Goal: Information Seeking & Learning: Learn about a topic

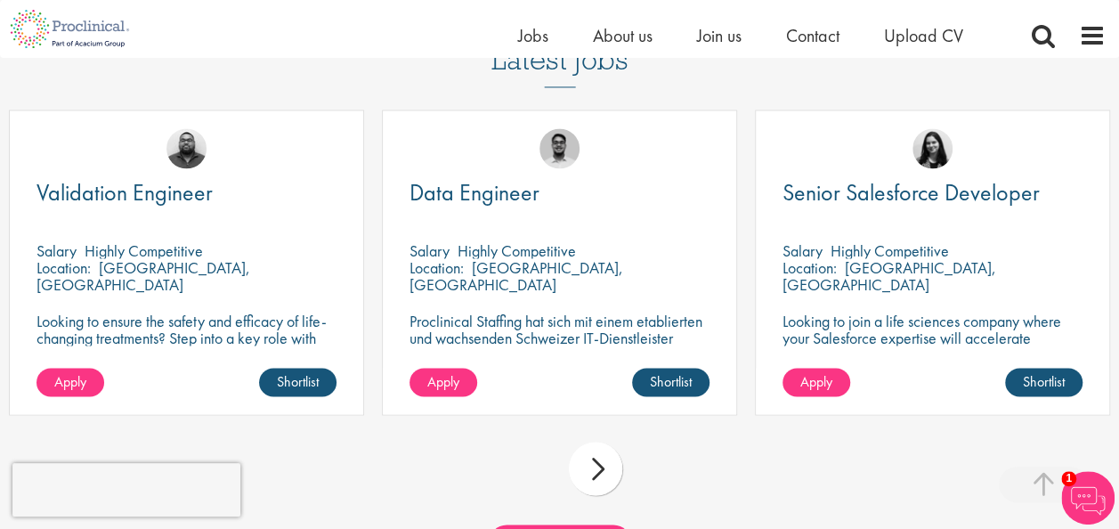
scroll to position [1648, 0]
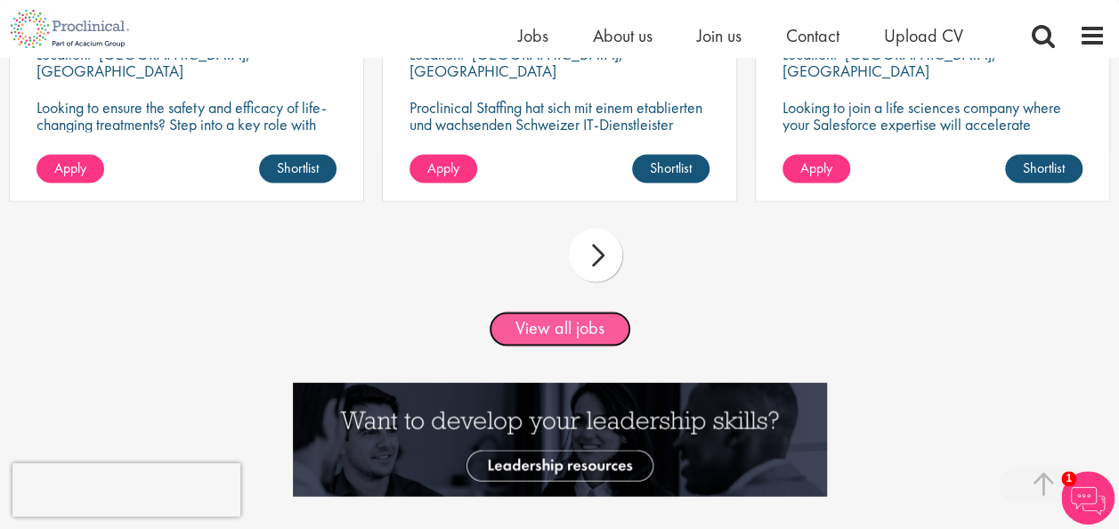
click at [570, 346] on link "View all jobs" at bounding box center [560, 329] width 142 height 36
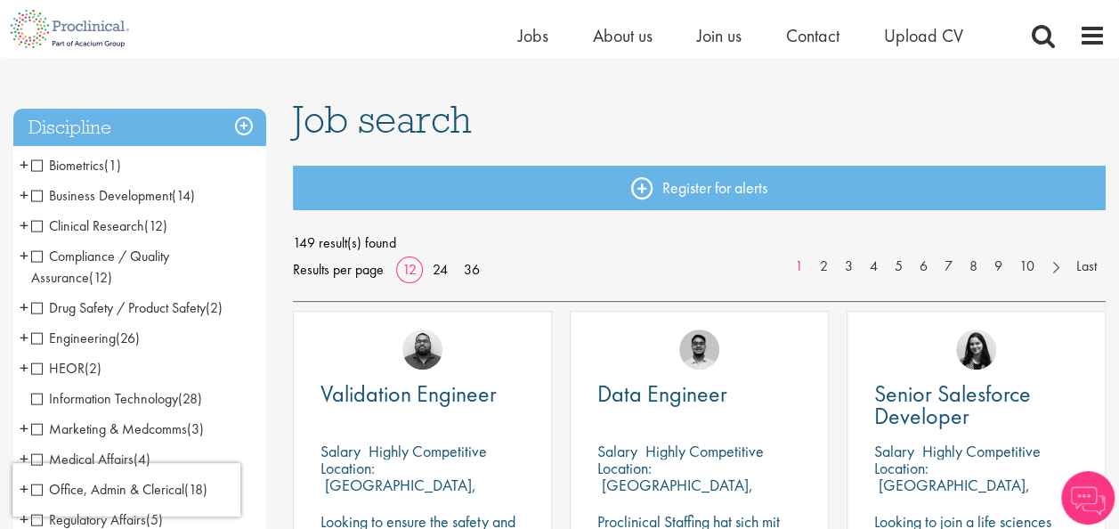
click at [240, 130] on h3 "Discipline" at bounding box center [139, 128] width 253 height 38
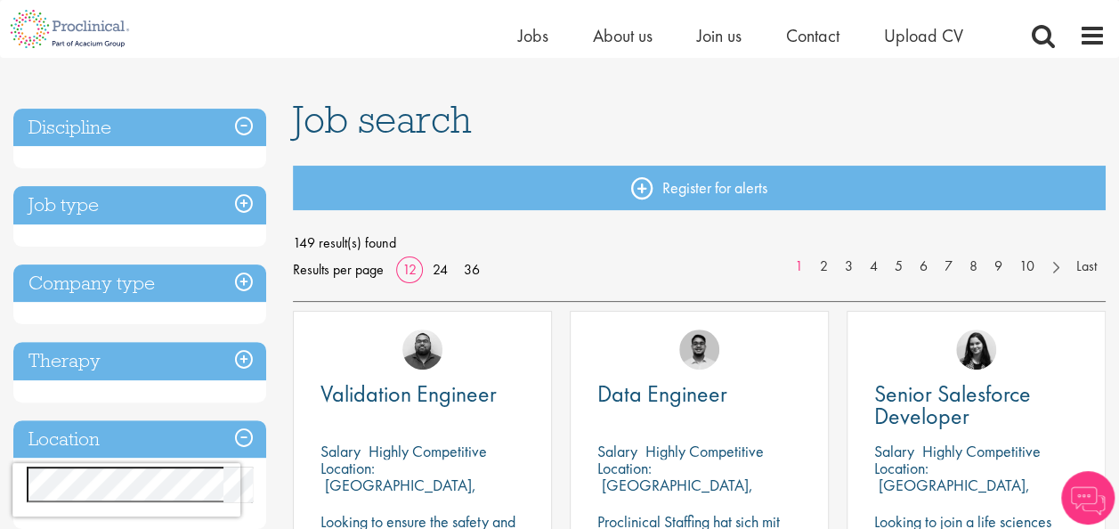
click at [236, 202] on h3 "Job type" at bounding box center [139, 205] width 253 height 38
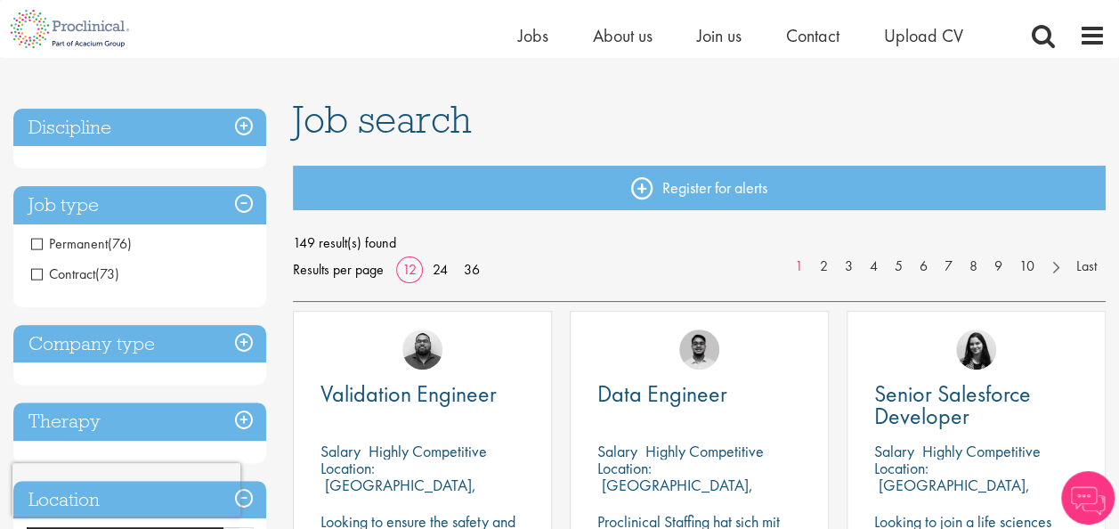
click at [240, 206] on h3 "Job type" at bounding box center [139, 205] width 253 height 38
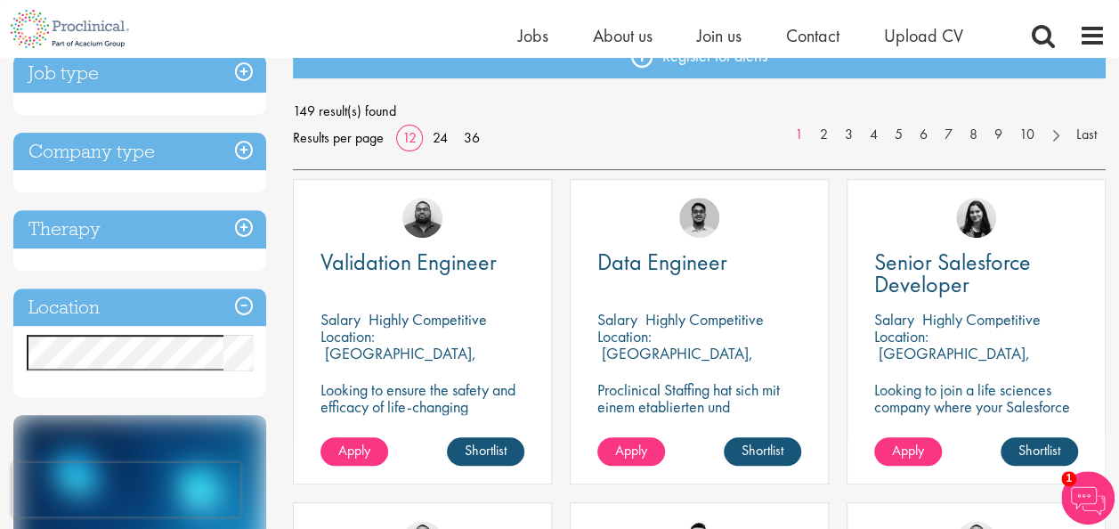
scroll to position [224, 0]
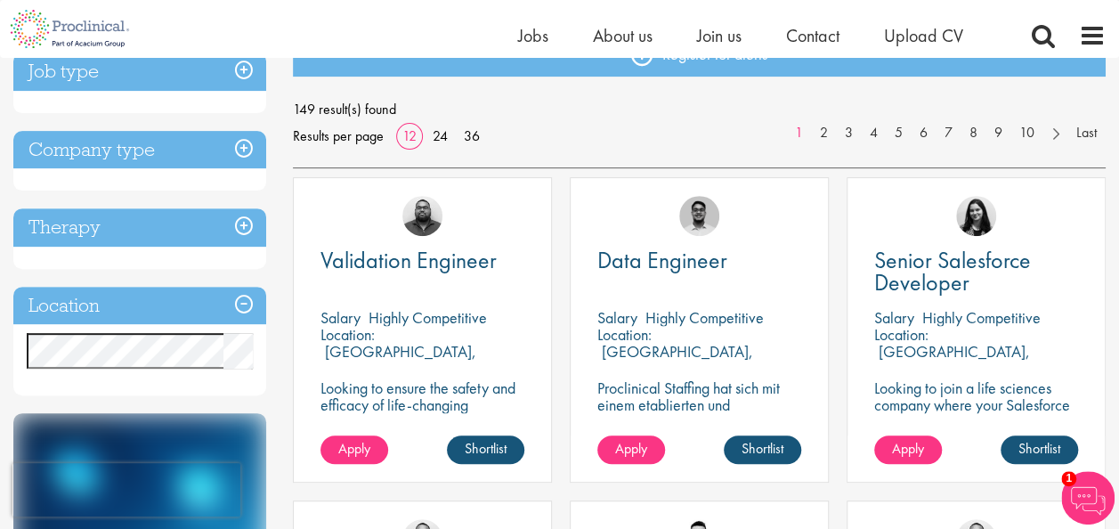
click at [242, 302] on h3 "Location" at bounding box center [139, 306] width 253 height 38
click at [240, 219] on h3 "Therapy" at bounding box center [139, 227] width 253 height 38
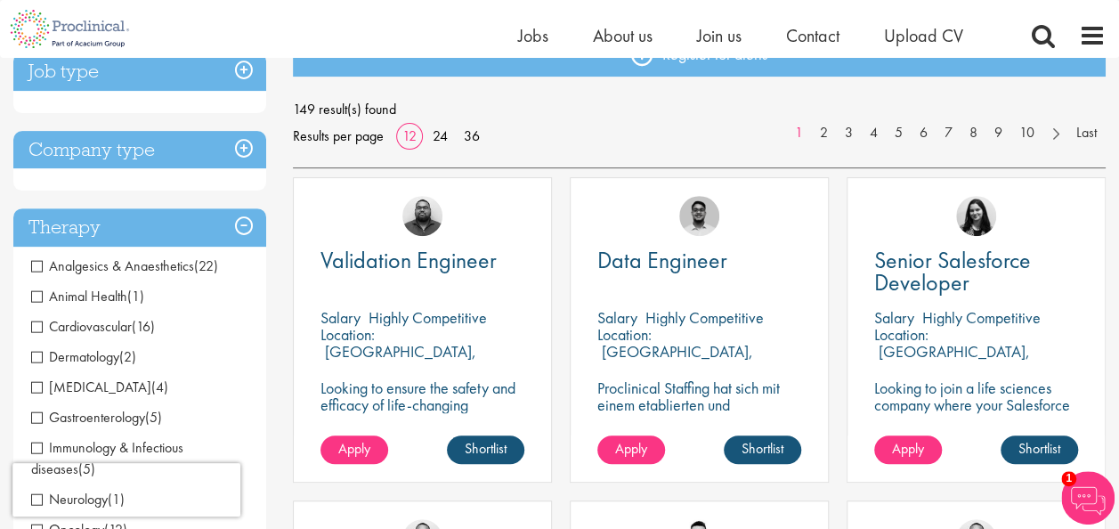
click at [240, 221] on h3 "Therapy" at bounding box center [139, 227] width 253 height 38
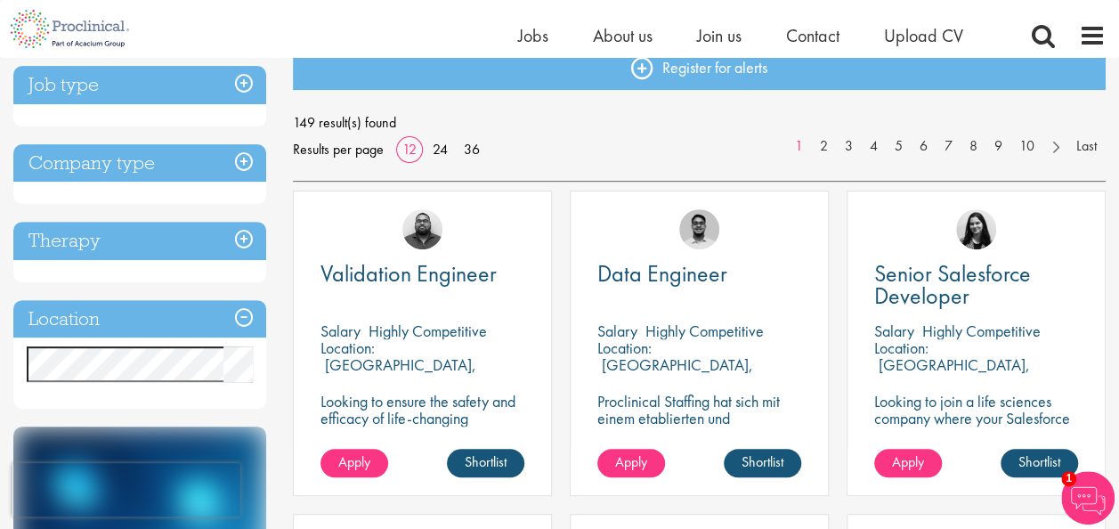
scroll to position [147, 0]
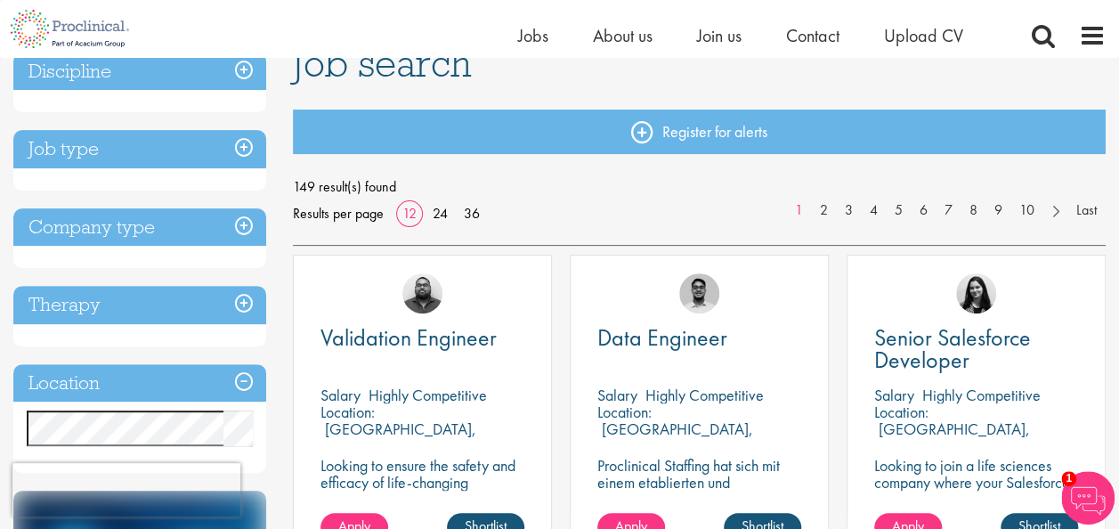
click at [246, 146] on h3 "Job type" at bounding box center [139, 149] width 253 height 38
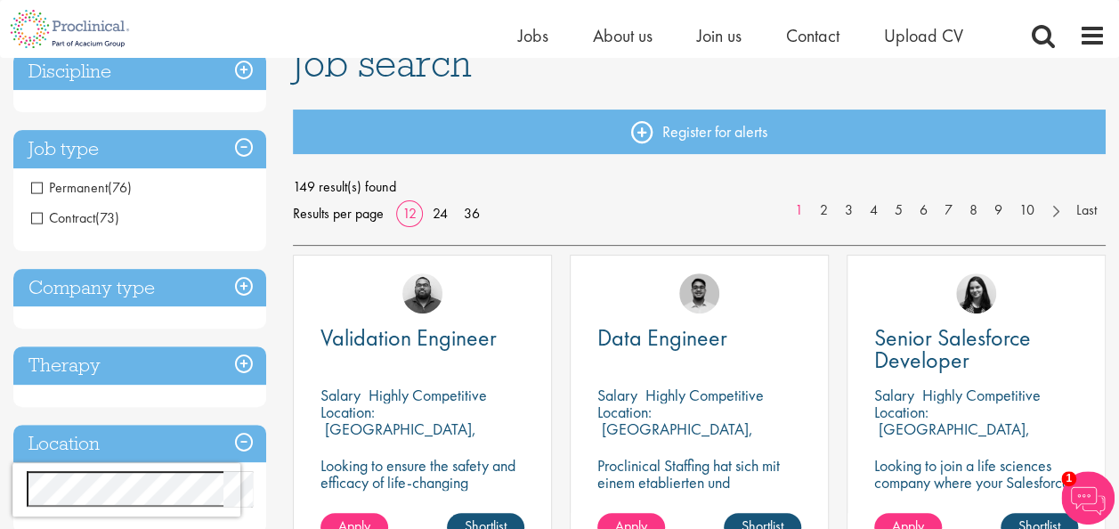
click at [246, 146] on h3 "Job type" at bounding box center [139, 149] width 253 height 38
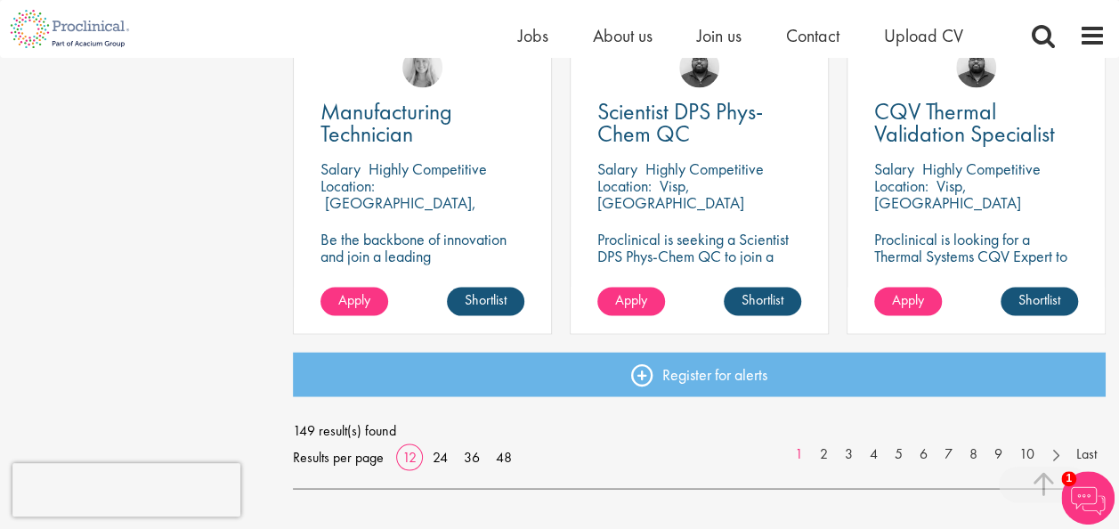
scroll to position [1345, 0]
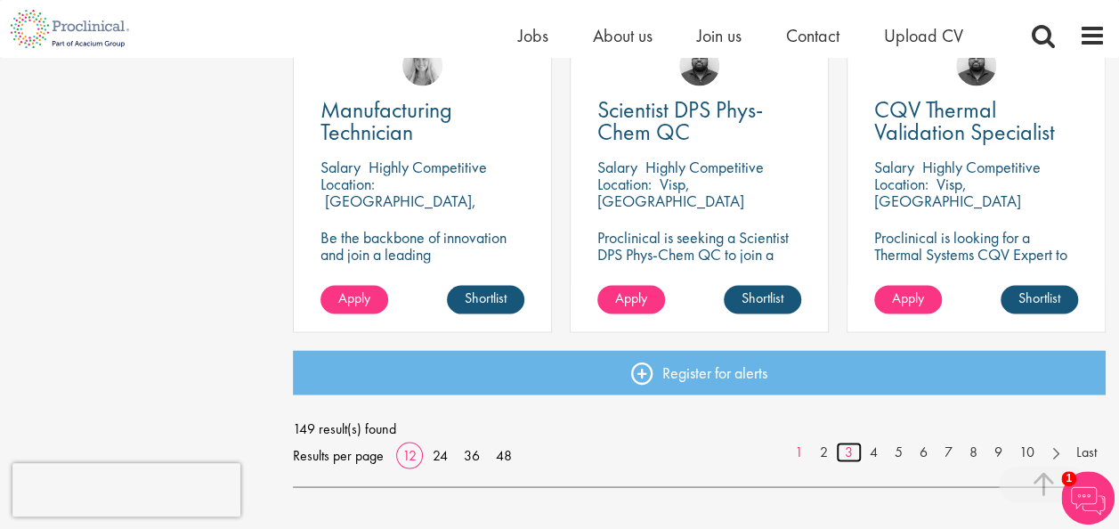
click at [847, 451] on link "3" at bounding box center [849, 452] width 26 height 20
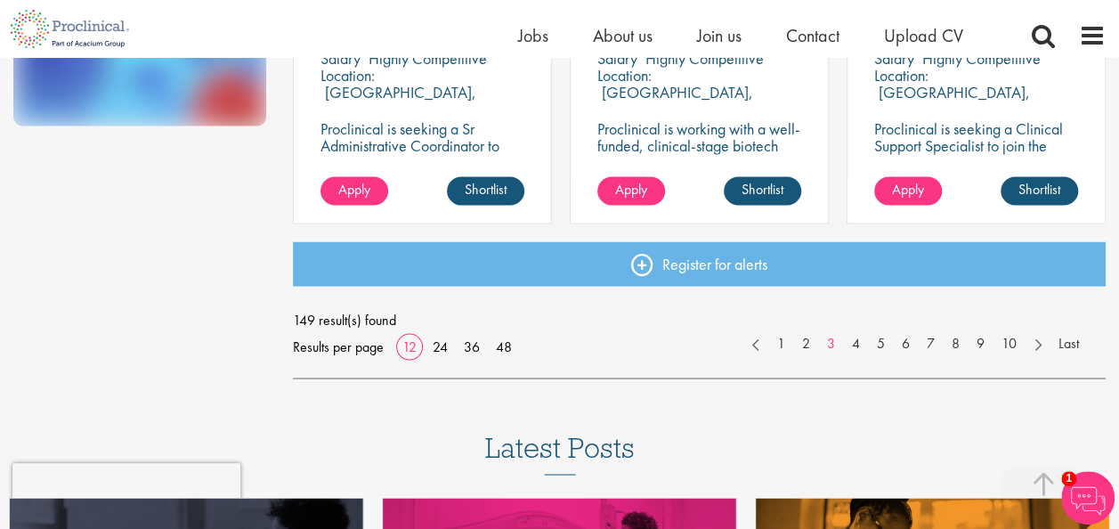
scroll to position [1452, 0]
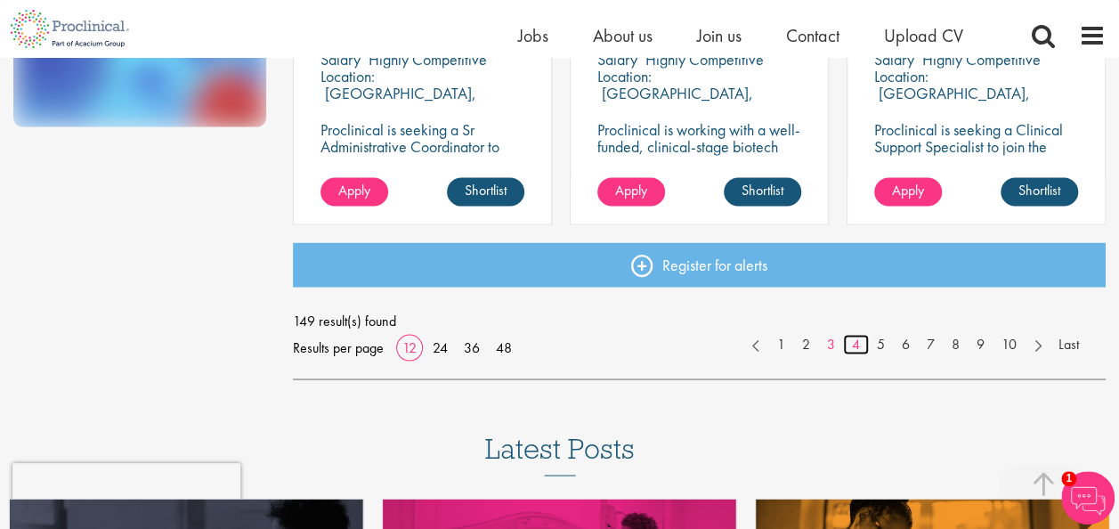
click at [849, 339] on link "4" at bounding box center [856, 344] width 26 height 20
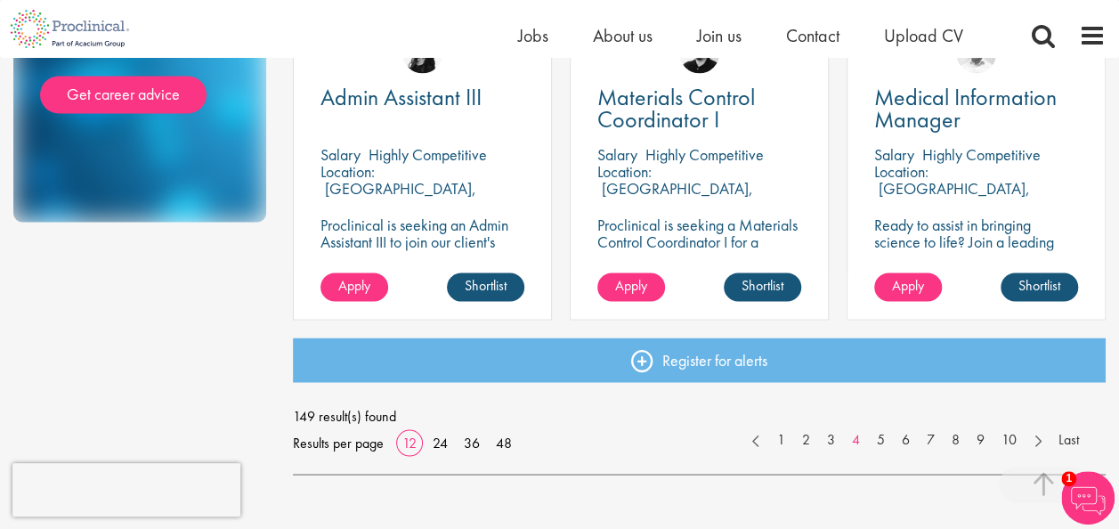
scroll to position [1393, 0]
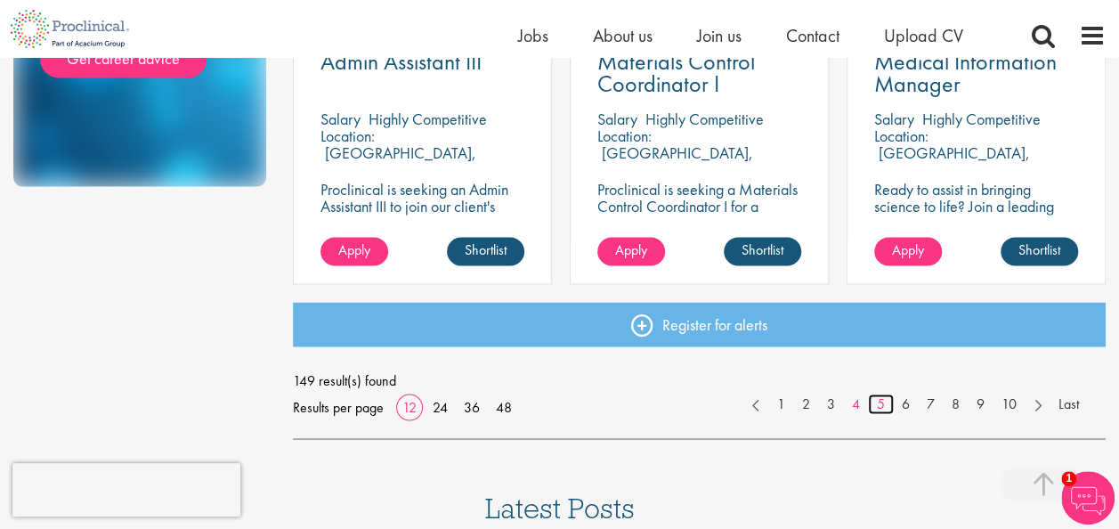
click at [880, 402] on link "5" at bounding box center [881, 404] width 26 height 20
